Goal: Information Seeking & Learning: Learn about a topic

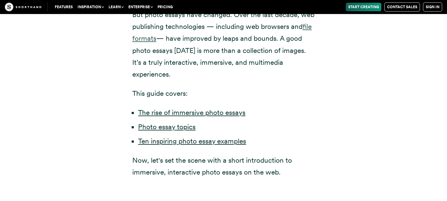
scroll to position [356, 0]
click at [148, 137] on link "Ten inspiring photo essay examples" at bounding box center [192, 141] width 108 height 9
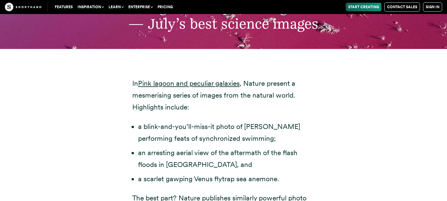
scroll to position [1998, 0]
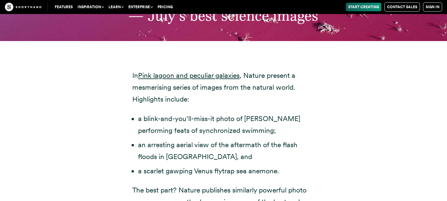
click at [140, 97] on div "In Pink lagoon and peculiar galaxies , Nature present a mesmerising series of i…" at bounding box center [223, 152] width 183 height 205
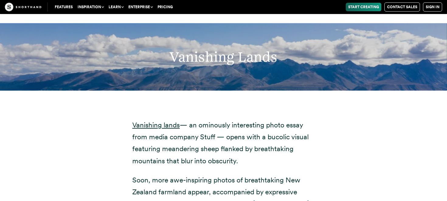
scroll to position [2778, 0]
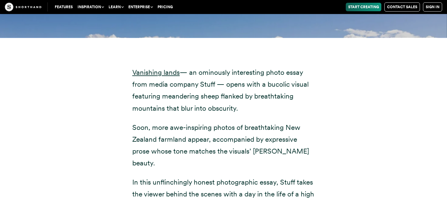
click at [140, 97] on p "Vanishing lands — an ominously interesting photo essay from media company Stuff…" at bounding box center [223, 90] width 183 height 47
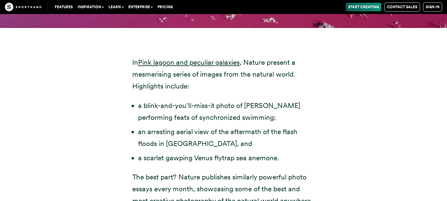
scroll to position [1992, 0]
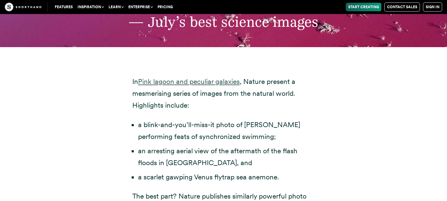
click at [165, 77] on link "Pink lagoon and peculiar galaxies" at bounding box center [189, 81] width 102 height 9
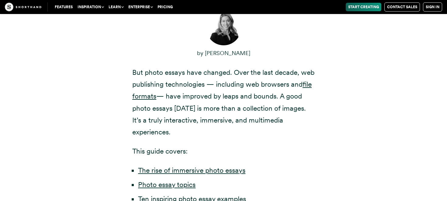
scroll to position [346, 0]
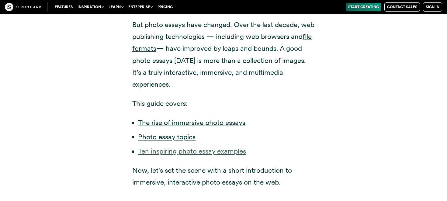
click at [170, 147] on link "Ten inspiring photo essay examples" at bounding box center [192, 151] width 108 height 9
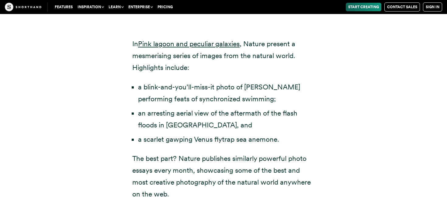
scroll to position [2030, 0]
click at [261, 88] on li "a blink-and-you’ll-miss-it photo of [PERSON_NAME] performing feats of synchroni…" at bounding box center [226, 93] width 177 height 24
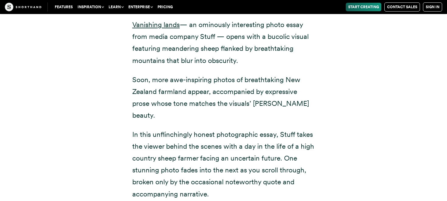
scroll to position [2847, 0]
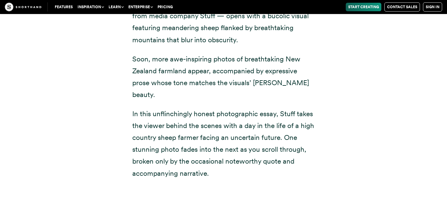
click at [254, 60] on p "Soon, more awe-inspiring photos of breathtaking New Zealand farmland appear, ac…" at bounding box center [223, 76] width 183 height 47
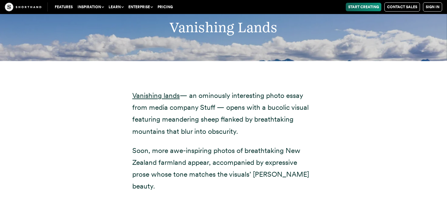
scroll to position [2740, 0]
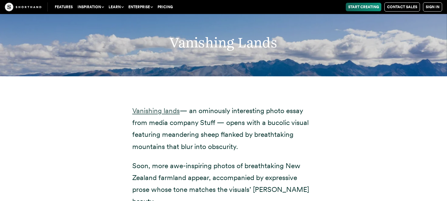
click at [158, 106] on link "Vanishing lands" at bounding box center [155, 110] width 47 height 9
